Goal: Task Accomplishment & Management: Manage account settings

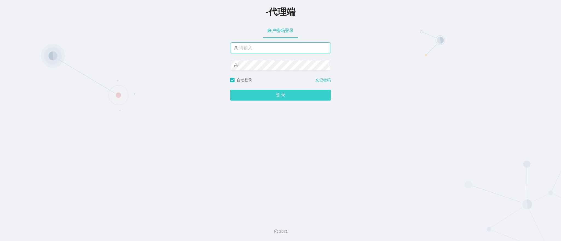
type input "xiaowei02"
click at [316, 97] on button "登 录" at bounding box center [280, 95] width 101 height 11
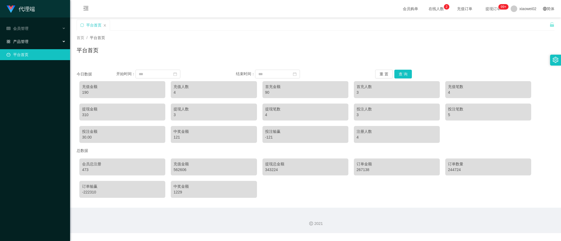
click at [34, 41] on div "产品管理" at bounding box center [35, 41] width 70 height 11
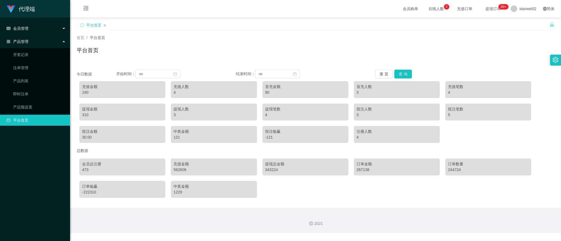
click at [25, 28] on span "会员管理" at bounding box center [18, 28] width 22 height 4
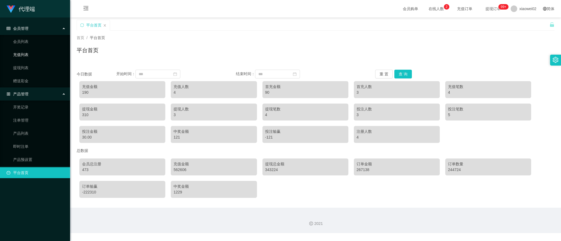
click at [25, 56] on link "充值列表" at bounding box center [39, 54] width 53 height 11
